Goal: Task Accomplishment & Management: Manage account settings

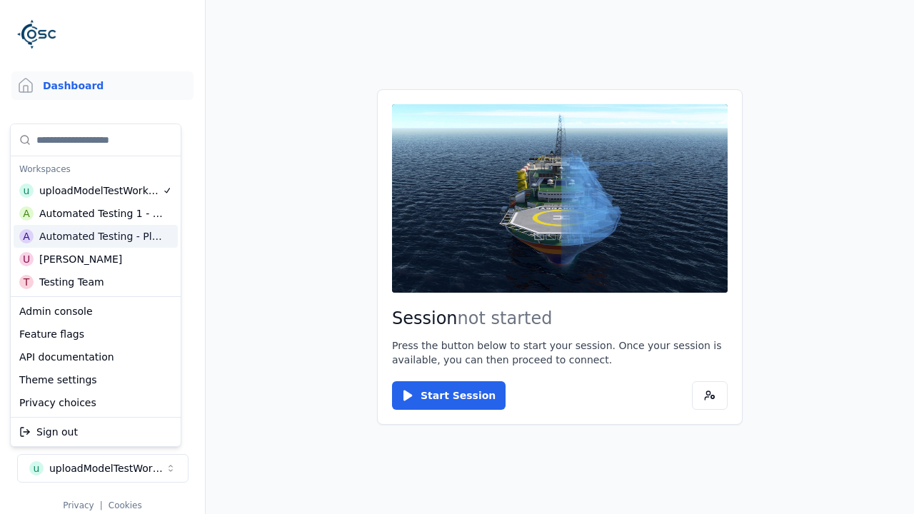
click at [96, 236] on div "Automated Testing - Playwright" at bounding box center [101, 236] width 124 height 14
click at [457, 257] on html "Support Dashboard Assets 3D Models Scenes Datasets Recordings Support Documenta…" at bounding box center [457, 257] width 914 height 514
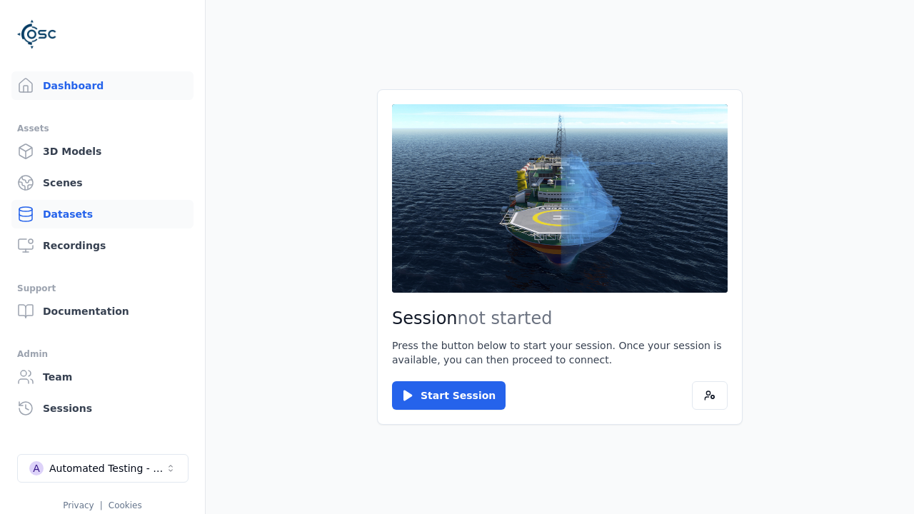
click at [102, 214] on link "Datasets" at bounding box center [102, 214] width 182 height 29
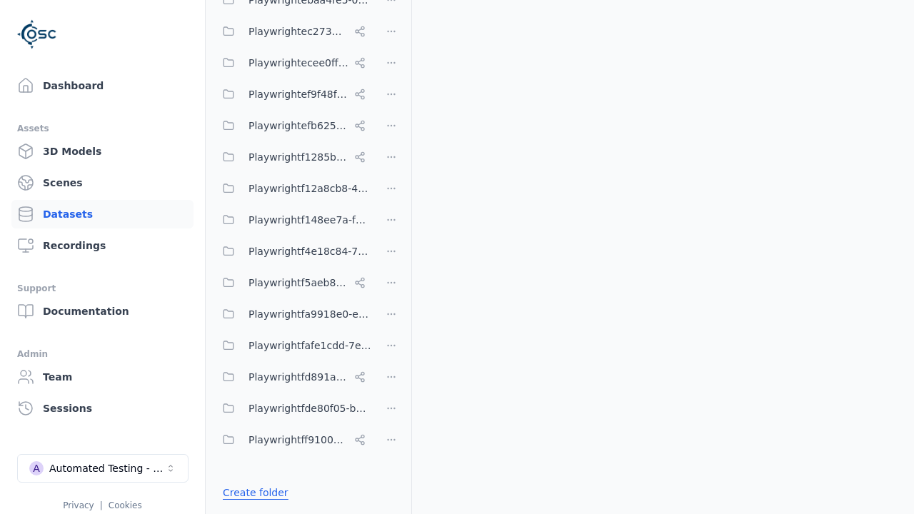
click at [251, 493] on link "Create folder" at bounding box center [256, 493] width 66 height 14
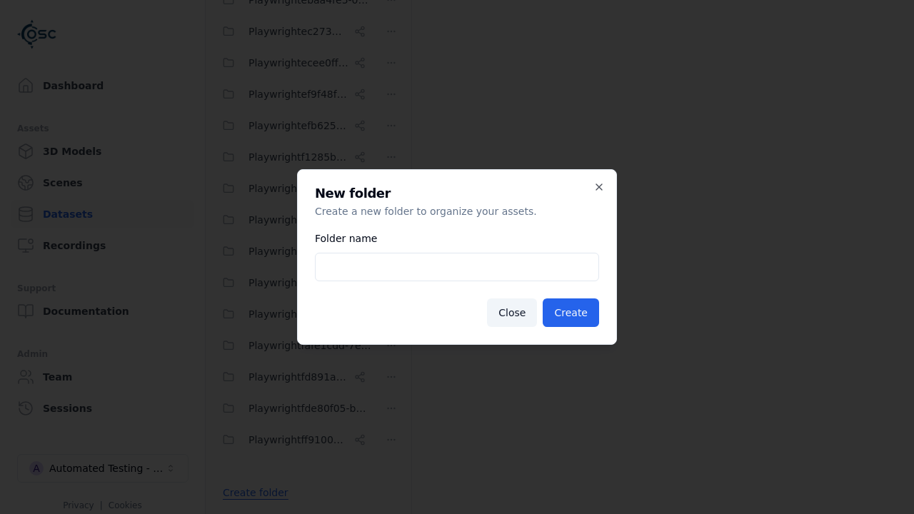
type input "**********"
click at [573, 313] on button "Create" at bounding box center [571, 313] width 56 height 29
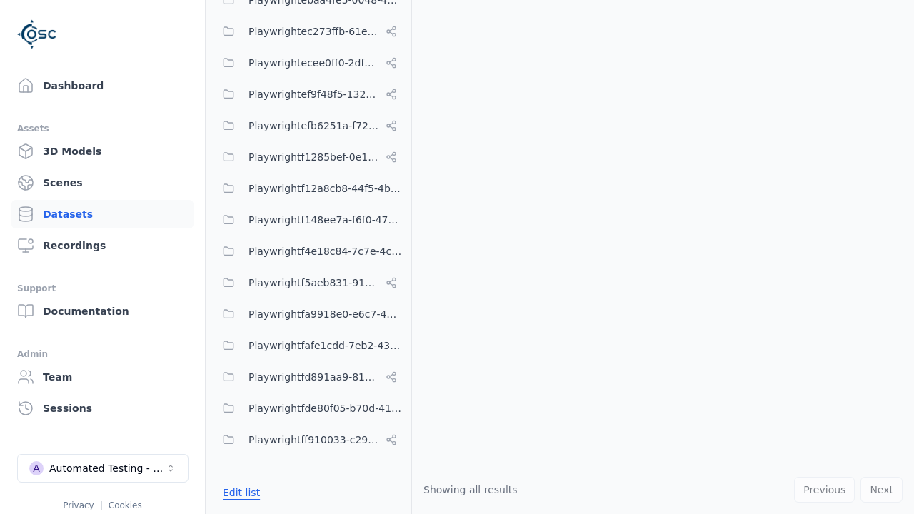
scroll to position [8488, 0]
click at [239, 493] on button "Edit list" at bounding box center [241, 493] width 54 height 26
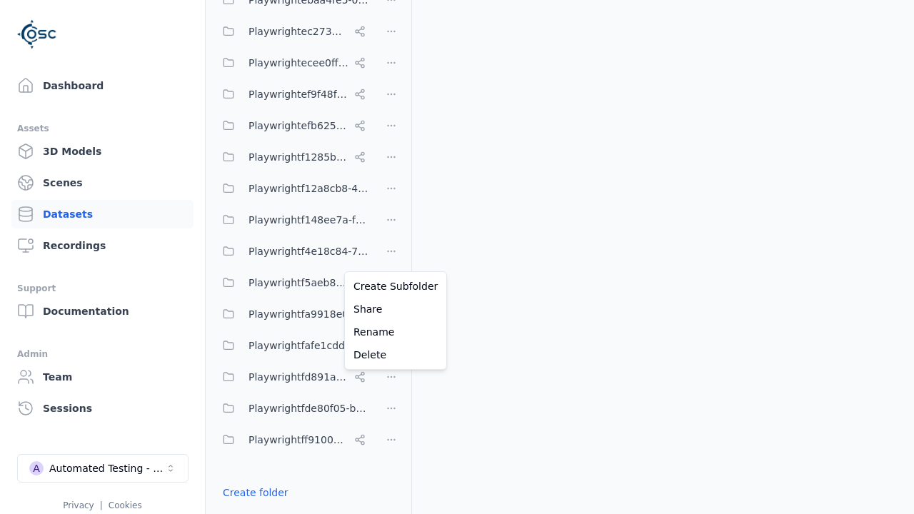
click at [391, 257] on html "Support Dashboard Assets 3D Models Scenes Datasets Recordings Support Documenta…" at bounding box center [457, 257] width 914 height 514
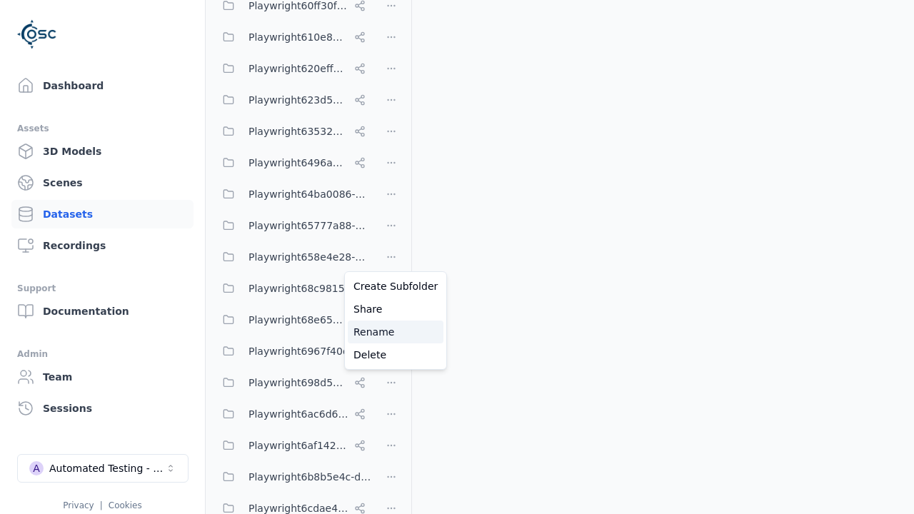
click at [391, 332] on div "Rename" at bounding box center [396, 332] width 96 height 23
